Goal: Check status

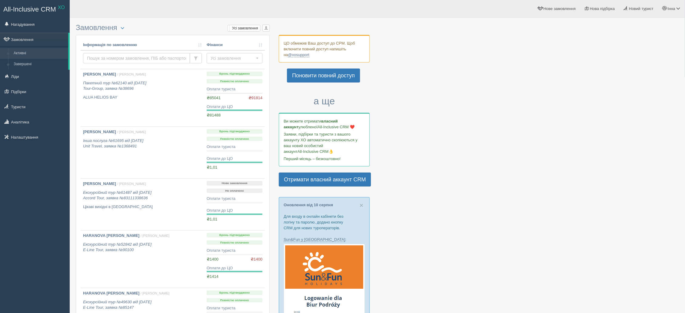
click at [94, 56] on input "text" at bounding box center [136, 58] width 107 height 10
paste input "59392"
type input "59392"
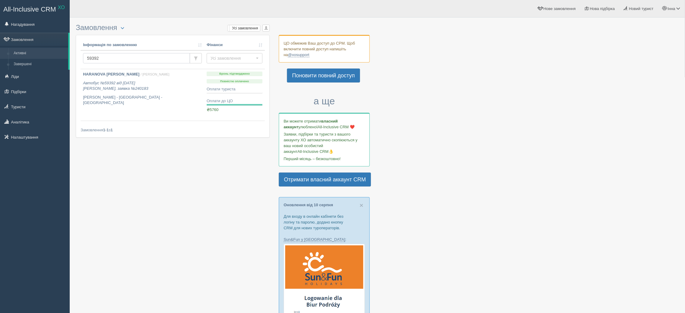
drag, startPoint x: 121, startPoint y: 61, endPoint x: 80, endPoint y: 65, distance: 41.2
click at [80, 65] on div "Інформація по замовленню Фінанси 59392 Усі замовлення Усі замовлення Прибуткові…" at bounding box center [173, 86] width 194 height 103
paste input "004"
type input "59004"
click at [112, 76] on b "CHEKHUTSKA SVITLANA" at bounding box center [114, 74] width 62 height 5
